Goal: Obtain resource: Obtain resource

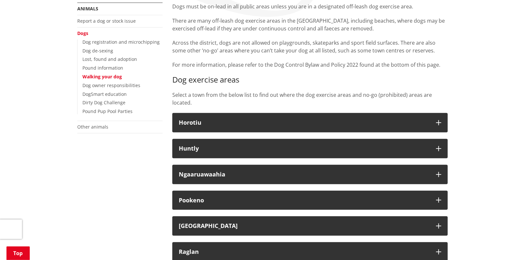
scroll to position [129, 0]
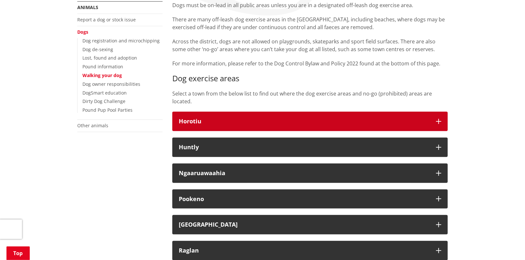
click at [315, 120] on h3 "Horotiu" at bounding box center [304, 121] width 251 height 6
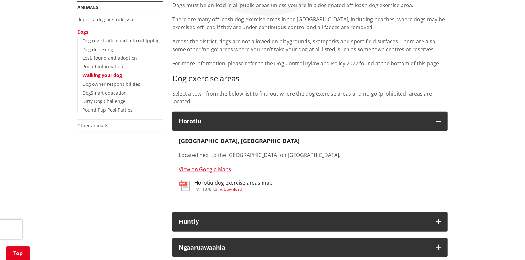
click at [232, 187] on span "Download" at bounding box center [233, 188] width 18 height 5
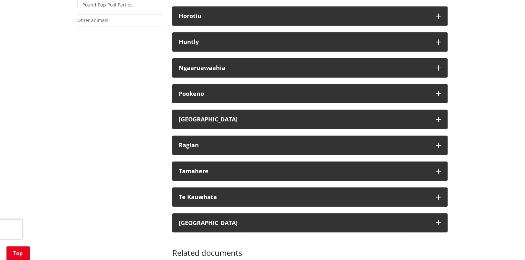
scroll to position [194, 0]
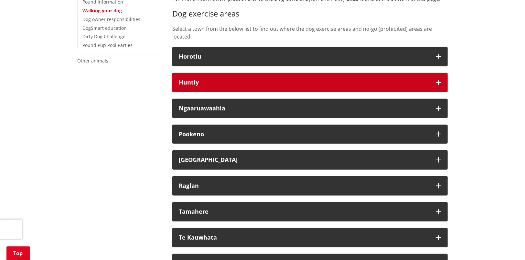
click at [248, 79] on button "Huntly" at bounding box center [310, 82] width 276 height 19
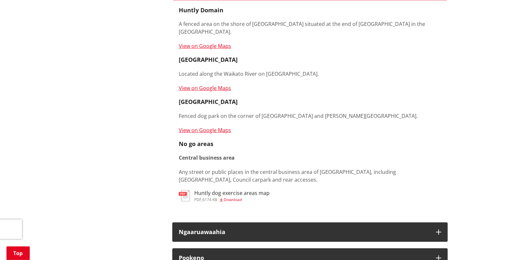
scroll to position [323, 0]
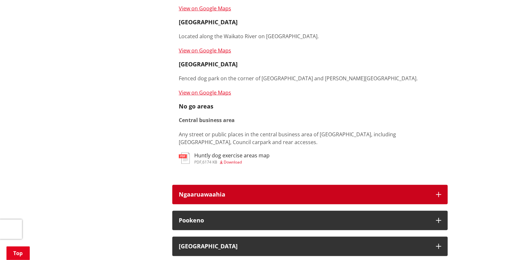
click at [191, 191] on h3 "Ngaaruawaahia" at bounding box center [304, 194] width 251 height 6
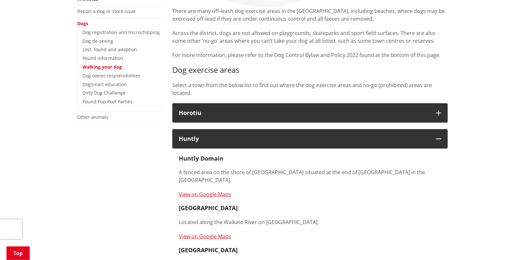
scroll to position [97, 0]
